Goal: Information Seeking & Learning: Learn about a topic

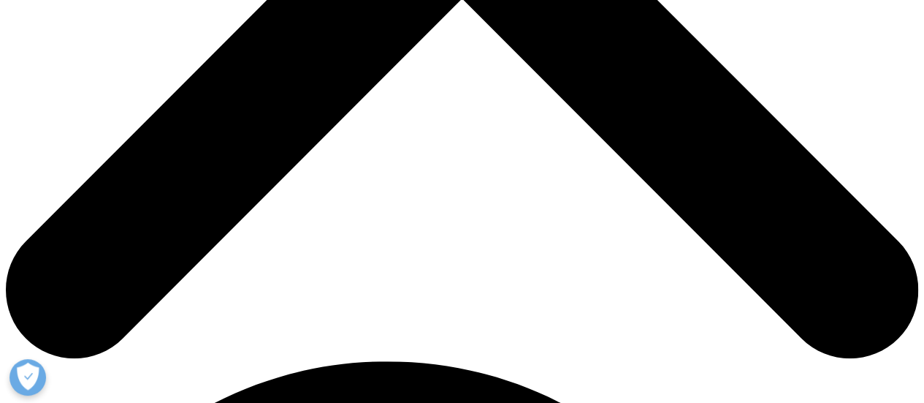
scroll to position [657, 0]
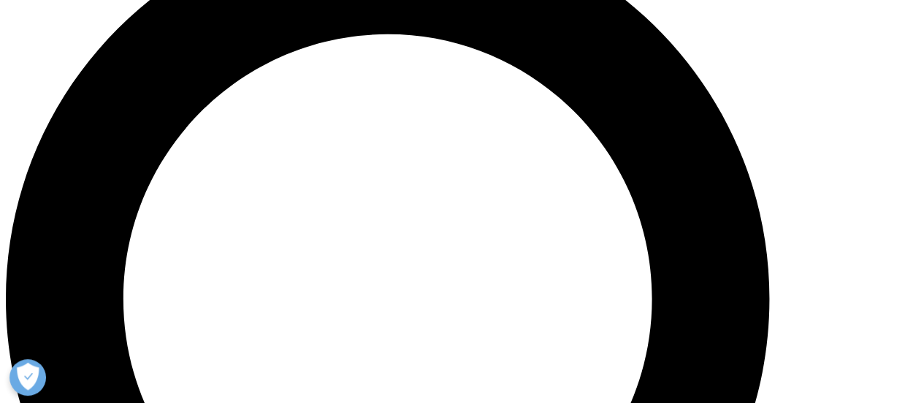
scroll to position [1024, 0]
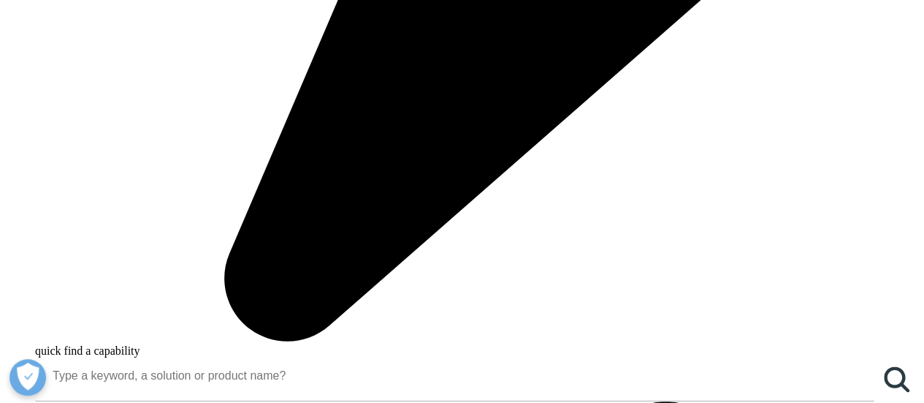
drag, startPoint x: 668, startPoint y: 240, endPoint x: 782, endPoint y: 281, distance: 120.4
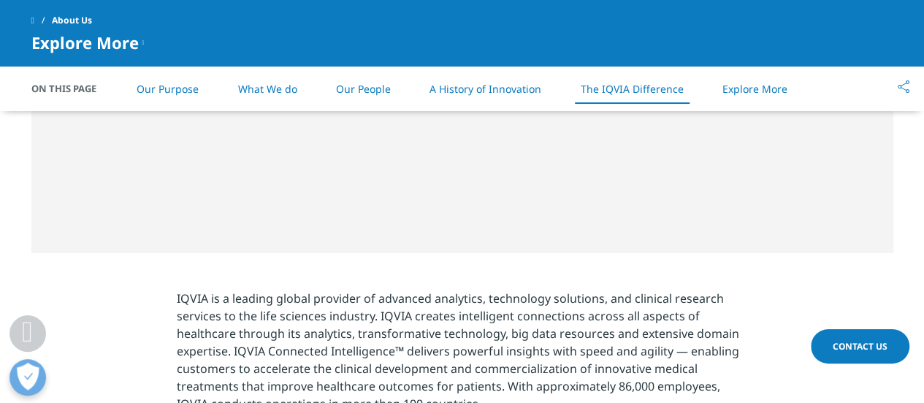
scroll to position [2412, 0]
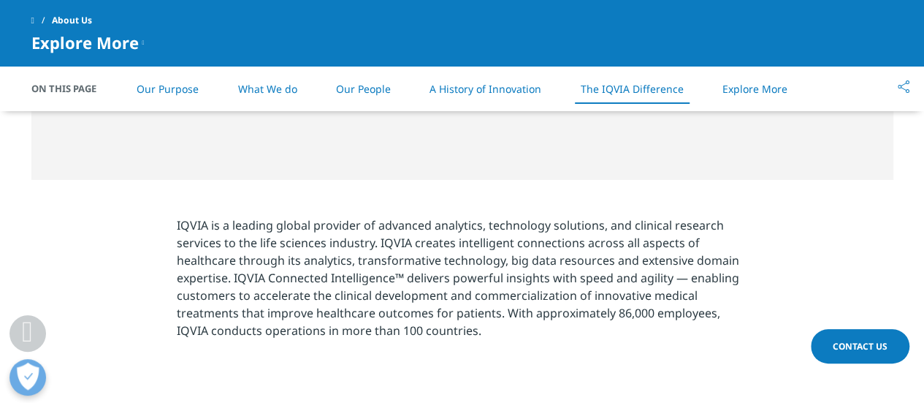
drag, startPoint x: 140, startPoint y: 207, endPoint x: 274, endPoint y: 206, distance: 133.7
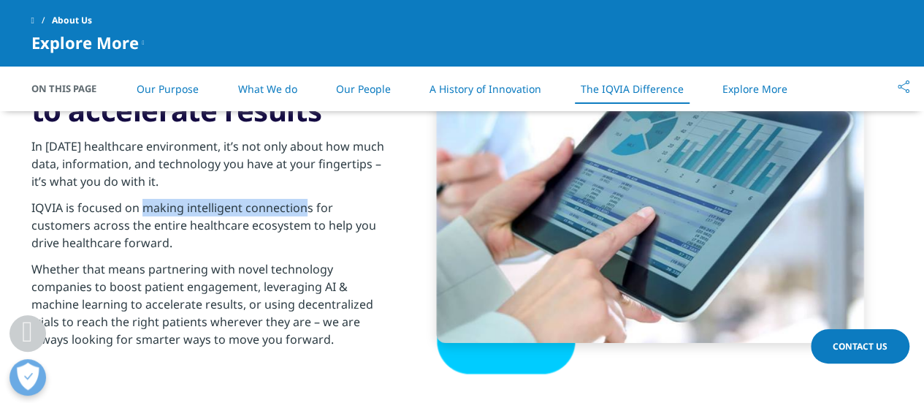
click at [303, 202] on p "IQVIA is focused on making intelligent connections for customers across the ent…" at bounding box center [208, 229] width 354 height 61
click at [226, 205] on p "IQVIA is focused on making intelligent connections for customers across the ent…" at bounding box center [208, 229] width 354 height 61
drag, startPoint x: 182, startPoint y: 204, endPoint x: 308, endPoint y: 208, distance: 126.5
click at [308, 208] on p "IQVIA is focused on making intelligent connections for customers across the ent…" at bounding box center [208, 229] width 354 height 61
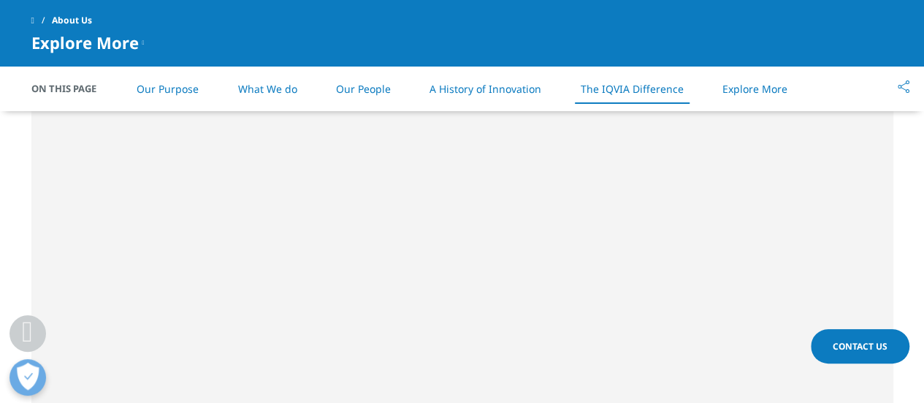
scroll to position [2996, 0]
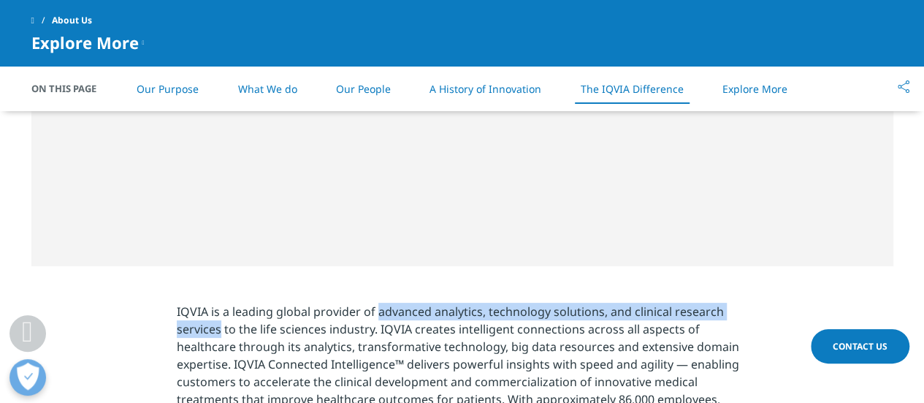
drag, startPoint x: 376, startPoint y: 308, endPoint x: 221, endPoint y: 334, distance: 157.0
click at [221, 334] on p "IQVIA is a leading global provider of advanced analytics, technology solutions,…" at bounding box center [462, 367] width 571 height 131
copy p "advanced analytics, technology solutions, and clinical research services"
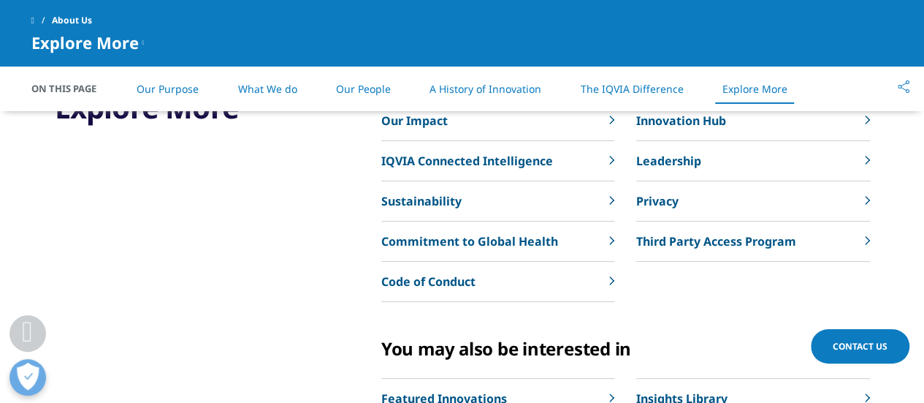
scroll to position [3434, 0]
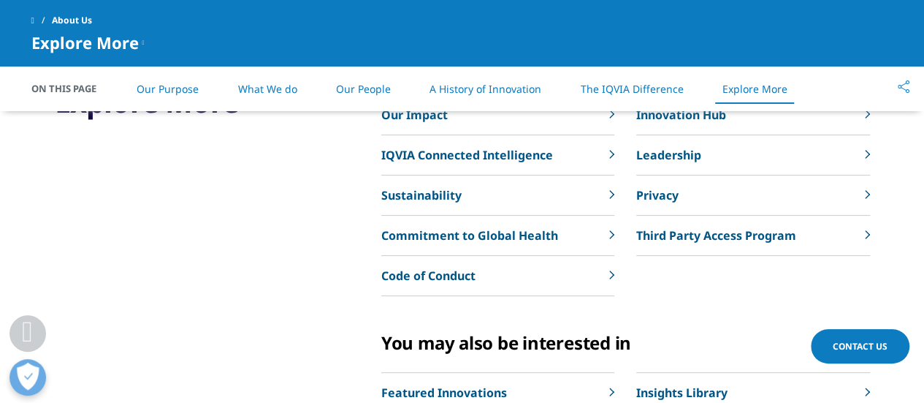
click at [489, 167] on link "IQVIA Connected Intelligence" at bounding box center [497, 155] width 233 height 40
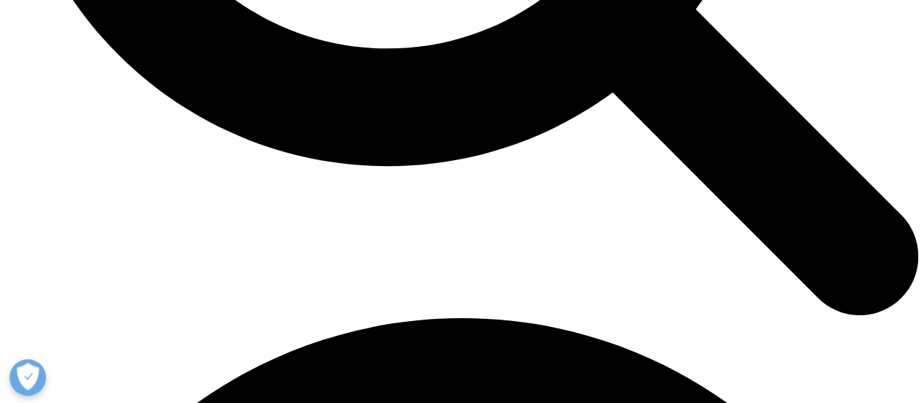
scroll to position [1461, 0]
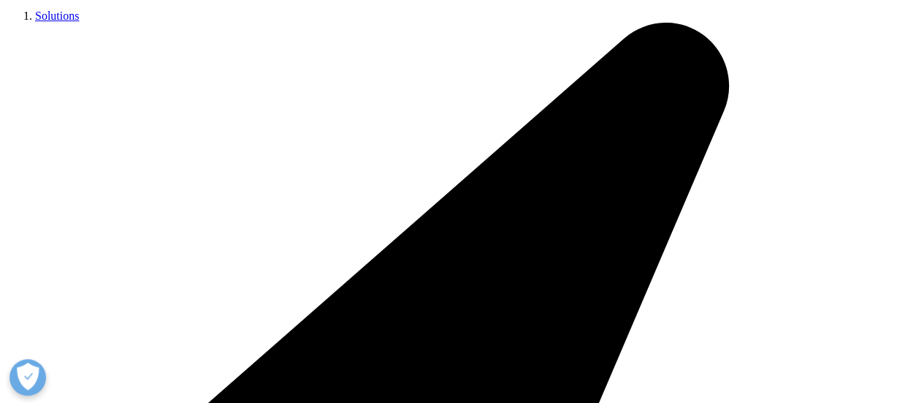
scroll to position [3214, 0]
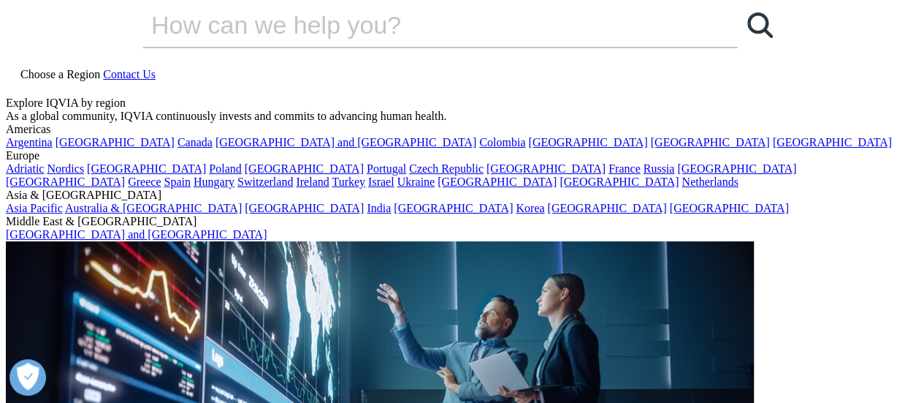
scroll to position [0, 0]
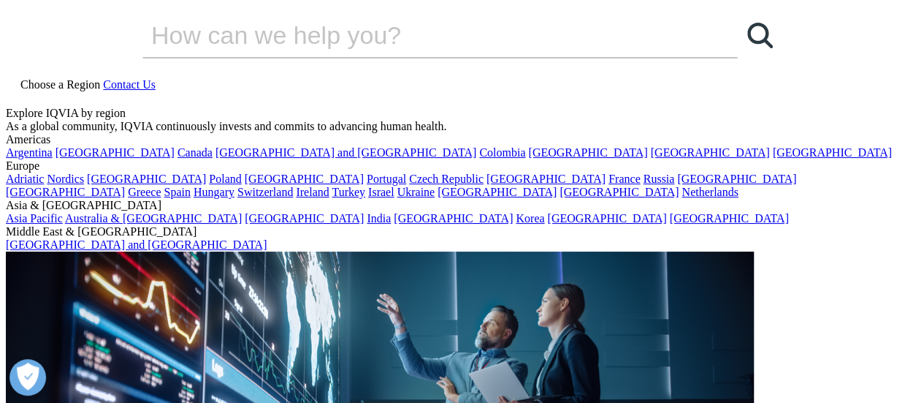
click at [283, 195] on link "Our Story" at bounding box center [361, 191] width 226 height 16
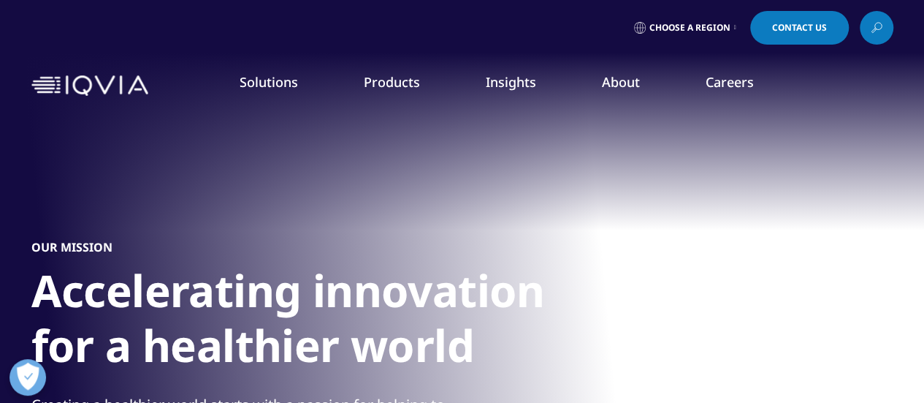
click at [92, 157] on h5 "CLINICAL PRODUCTS" at bounding box center [129, 160] width 200 height 30
click at [61, 183] on link "Planning Suite" at bounding box center [134, 183] width 211 height 16
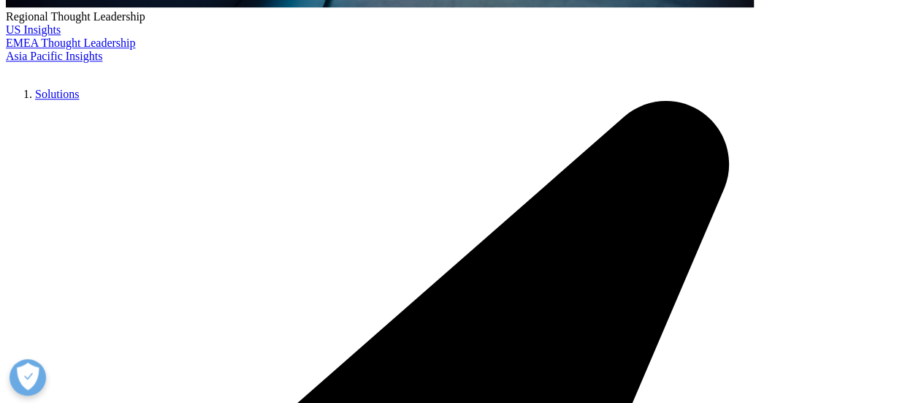
scroll to position [731, 0]
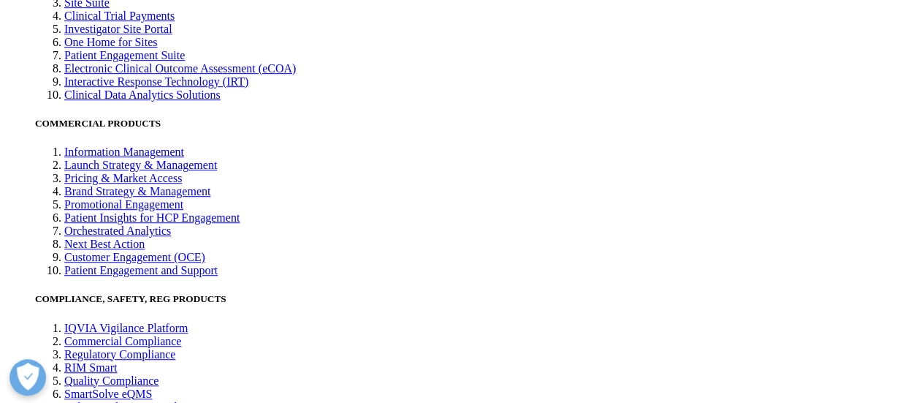
scroll to position [3048, 0]
